Goal: Information Seeking & Learning: Learn about a topic

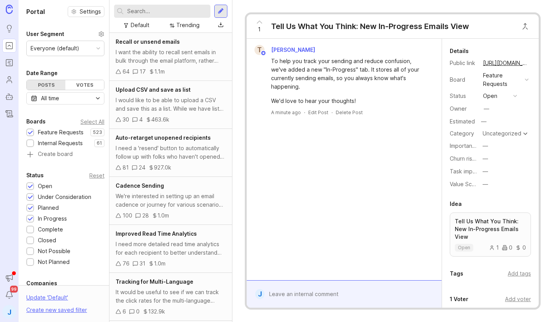
scroll to position [160, 0]
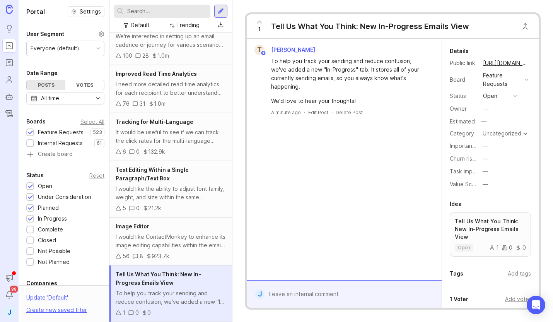
drag, startPoint x: 368, startPoint y: 155, endPoint x: 350, endPoint y: 121, distance: 38.6
click at [368, 154] on div "T [PERSON_NAME] To help you track your sending and reduce confusion, we've adde…" at bounding box center [344, 159] width 195 height 241
drag, startPoint x: 328, startPoint y: 59, endPoint x: 367, endPoint y: 72, distance: 40.8
click at [367, 72] on div "To help you track your sending and reduce confusion, we've added a new "In-Prog…" at bounding box center [348, 74] width 155 height 34
click at [365, 72] on div "To help you track your sending and reduce confusion, we've added a new "In-Prog…" at bounding box center [348, 74] width 155 height 34
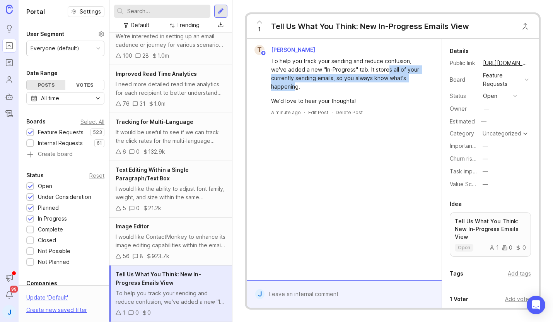
drag, startPoint x: 399, startPoint y: 75, endPoint x: 369, endPoint y: 68, distance: 30.9
click at [369, 68] on div "To help you track your sending and reduce confusion, we've added a new "In-Prog…" at bounding box center [348, 74] width 155 height 34
drag, startPoint x: 369, startPoint y: 68, endPoint x: 365, endPoint y: 63, distance: 6.7
click at [368, 66] on div "To help you track your sending and reduce confusion, we've added a new "In-Prog…" at bounding box center [348, 74] width 155 height 34
drag, startPoint x: 369, startPoint y: 66, endPoint x: 414, endPoint y: 79, distance: 46.9
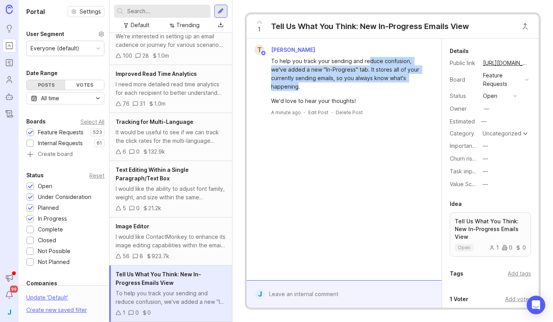
click at [414, 79] on div "To help you track your sending and reduce confusion, we've added a new "In-Prog…" at bounding box center [348, 74] width 155 height 34
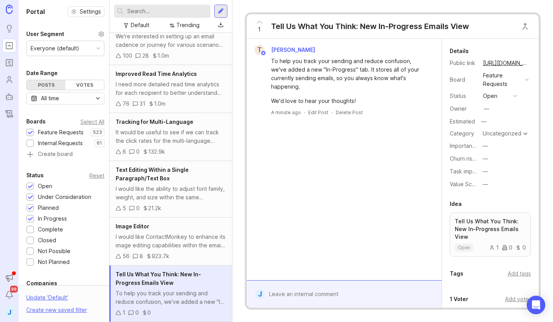
drag, startPoint x: 413, startPoint y: 79, endPoint x: 413, endPoint y: 75, distance: 4.3
click at [413, 77] on div "To help you track your sending and reduce confusion, we've added a new "In-Prog…" at bounding box center [348, 74] width 155 height 34
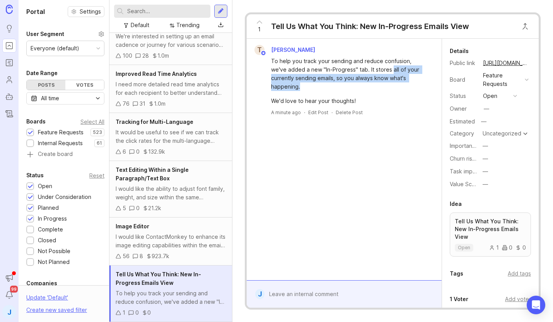
click at [374, 67] on div "To help you track your sending and reduce confusion, we've added a new "In-Prog…" at bounding box center [348, 74] width 155 height 34
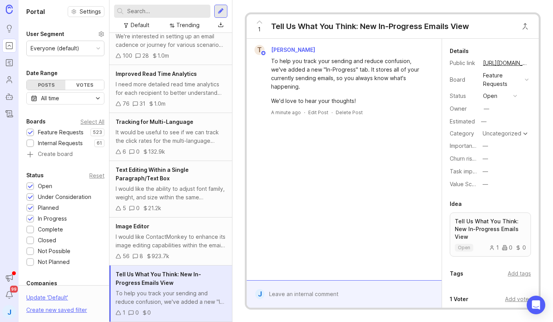
click at [371, 65] on div "To help you track your sending and reduce confusion, we've added a new "In-Prog…" at bounding box center [348, 74] width 155 height 34
drag, startPoint x: 398, startPoint y: 73, endPoint x: 407, endPoint y: 75, distance: 9.0
click at [406, 75] on div "To help you track your sending and reduce confusion, we've added a new "In-Prog…" at bounding box center [348, 74] width 155 height 34
drag, startPoint x: 407, startPoint y: 75, endPoint x: 415, endPoint y: 83, distance: 11.2
click at [412, 80] on div "To help you track your sending and reduce confusion, we've added a new "In-Prog…" at bounding box center [348, 74] width 155 height 34
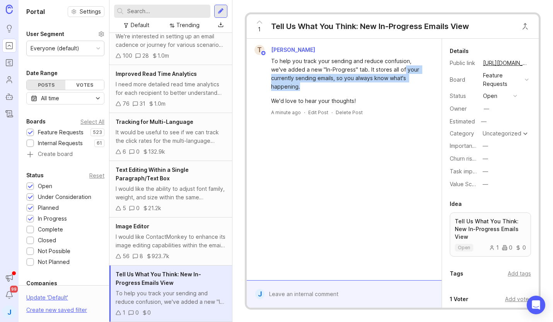
drag, startPoint x: 403, startPoint y: 77, endPoint x: 386, endPoint y: 71, distance: 18.8
click at [386, 71] on div "To help you track your sending and reduce confusion, we've added a new "In-Prog…" at bounding box center [348, 74] width 155 height 34
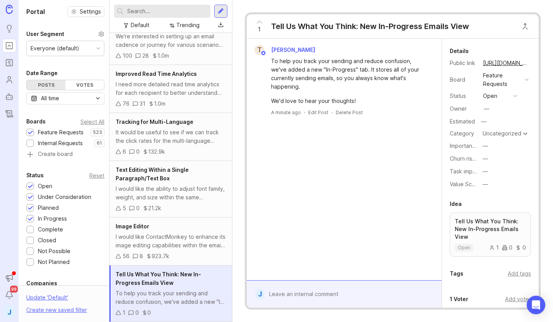
drag, startPoint x: 386, startPoint y: 71, endPoint x: 382, endPoint y: 68, distance: 4.4
click at [384, 70] on div "To help you track your sending and reduce confusion, we've added a new "In-Prog…" at bounding box center [348, 74] width 155 height 34
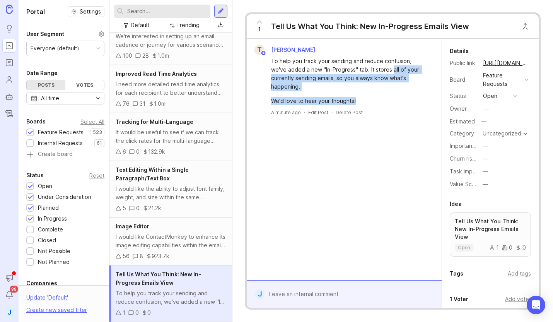
drag, startPoint x: 376, startPoint y: 67, endPoint x: 386, endPoint y: 89, distance: 24.9
click at [386, 89] on div "To help you track your sending and reduce confusion, we've added a new "In-Prog…" at bounding box center [348, 81] width 155 height 48
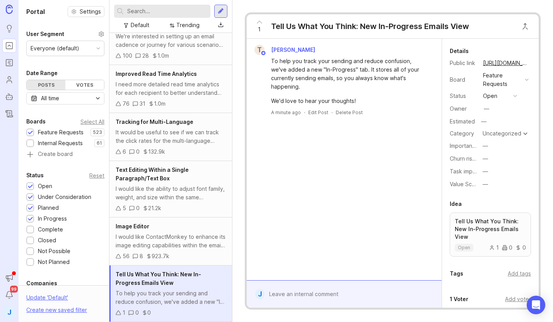
click at [387, 97] on div "We'd love to hear your thoughts!" at bounding box center [348, 101] width 155 height 9
